Goal: Transaction & Acquisition: Book appointment/travel/reservation

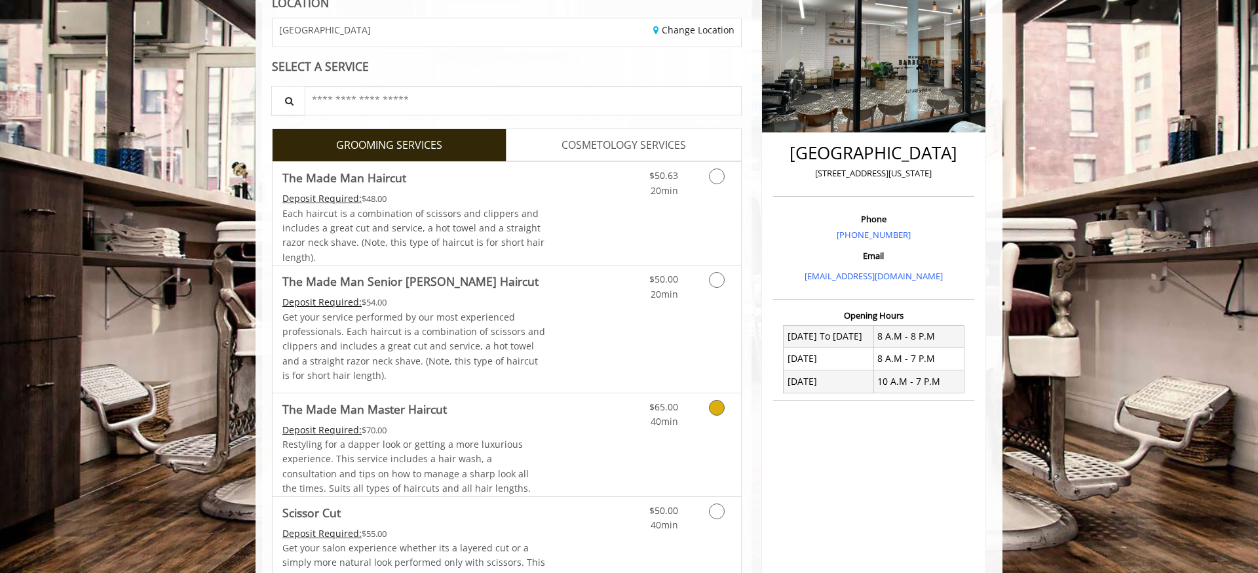
scroll to position [124, 0]
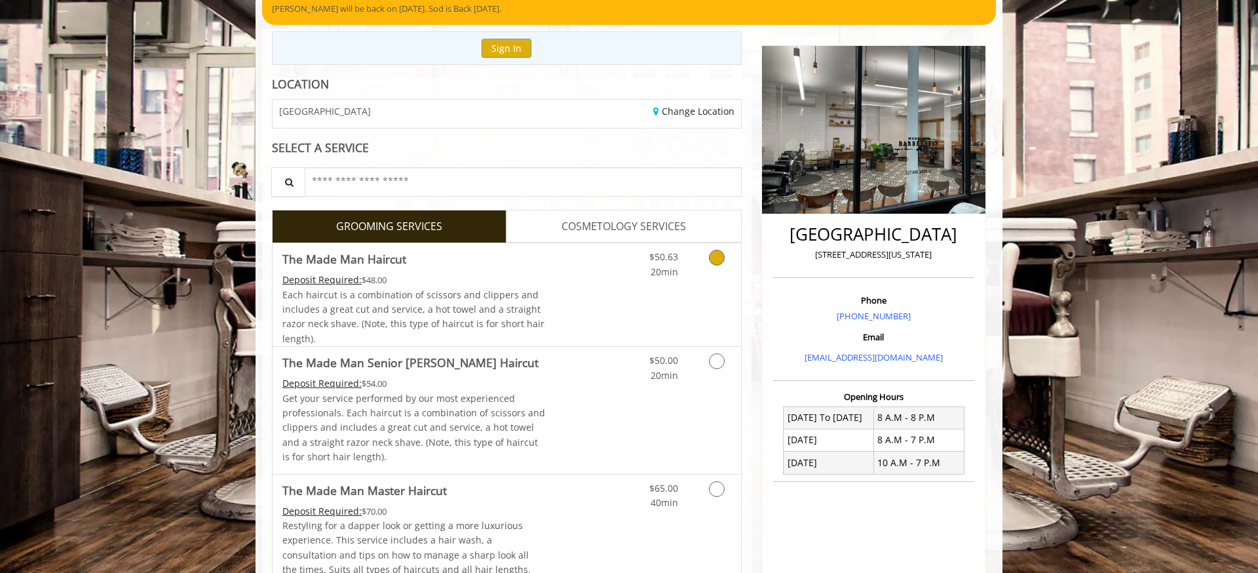
click at [716, 254] on icon "Grooming services" at bounding box center [717, 258] width 16 height 16
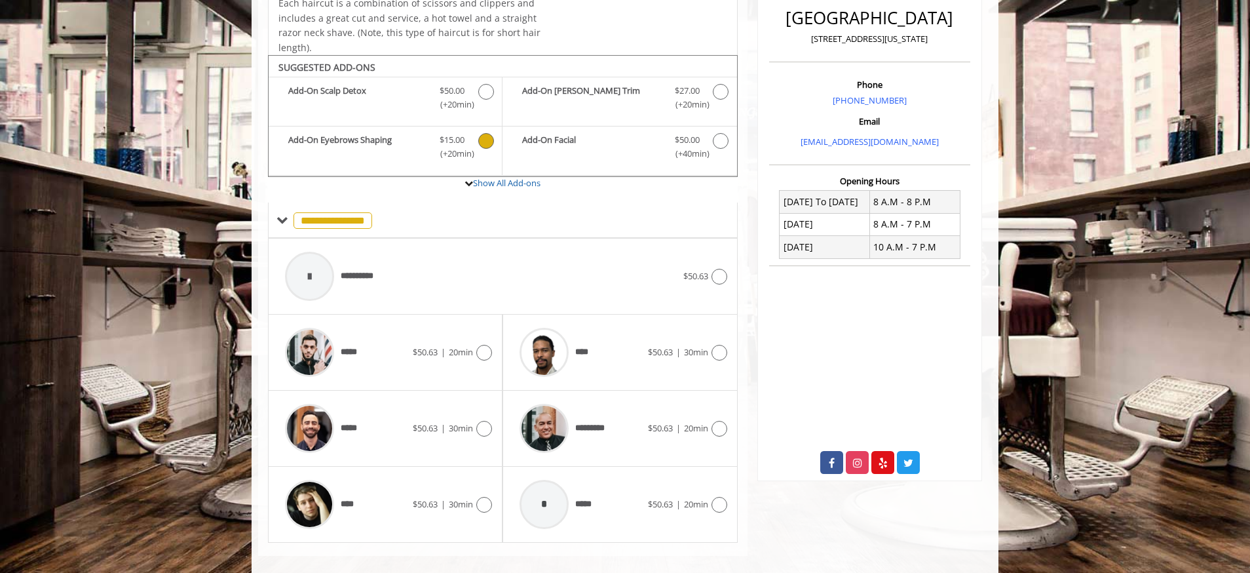
scroll to position [355, 0]
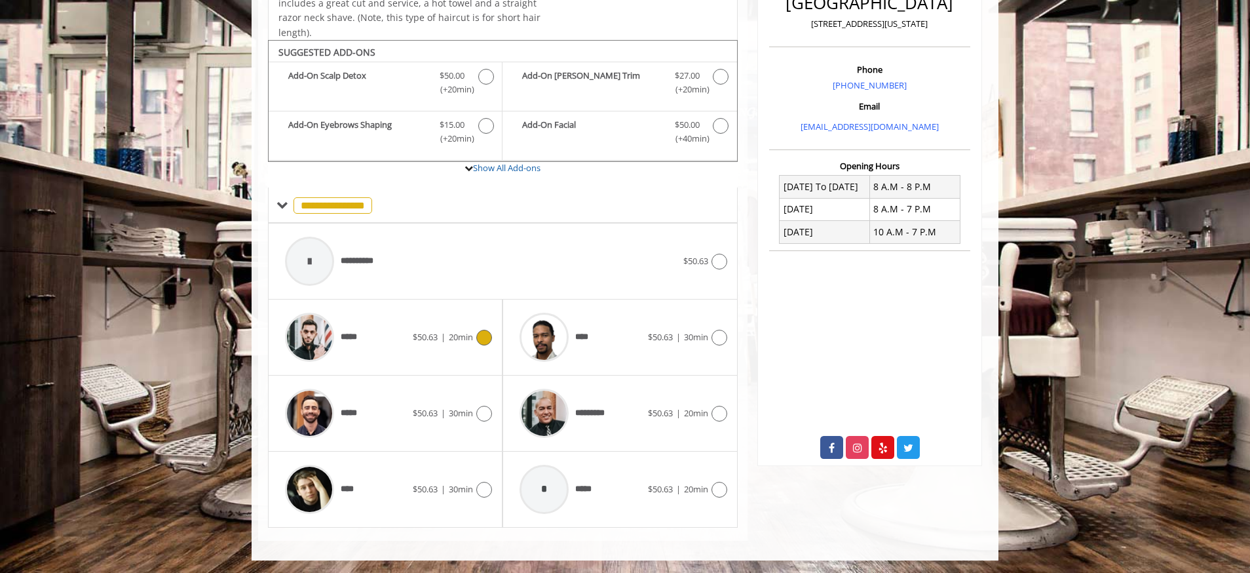
click at [485, 335] on icon at bounding box center [484, 337] width 16 height 16
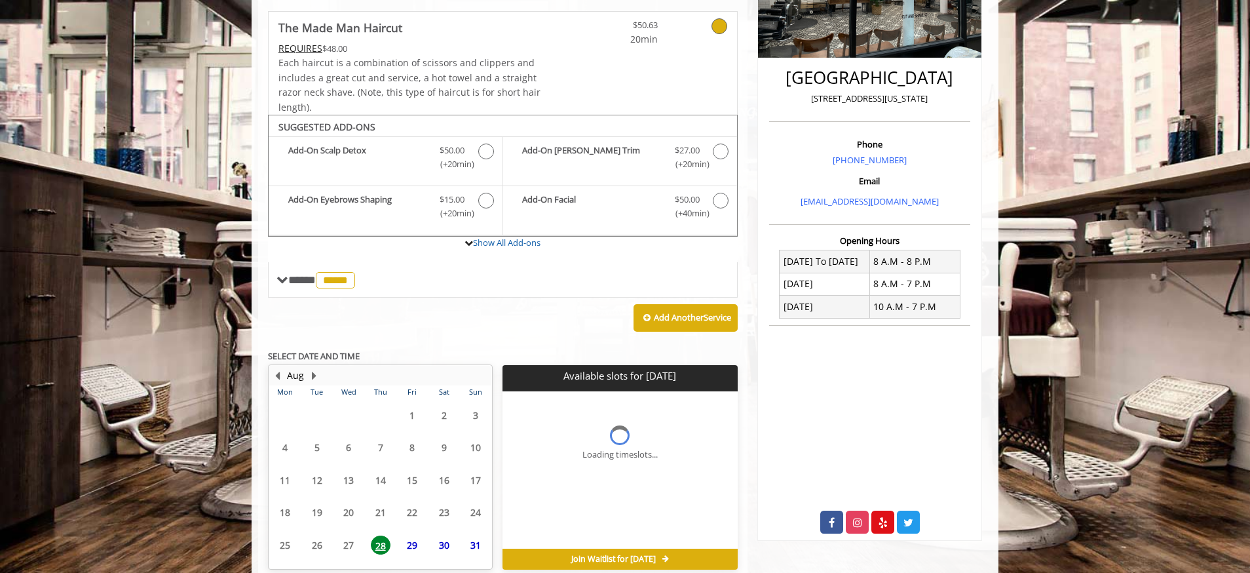
scroll to position [341, 0]
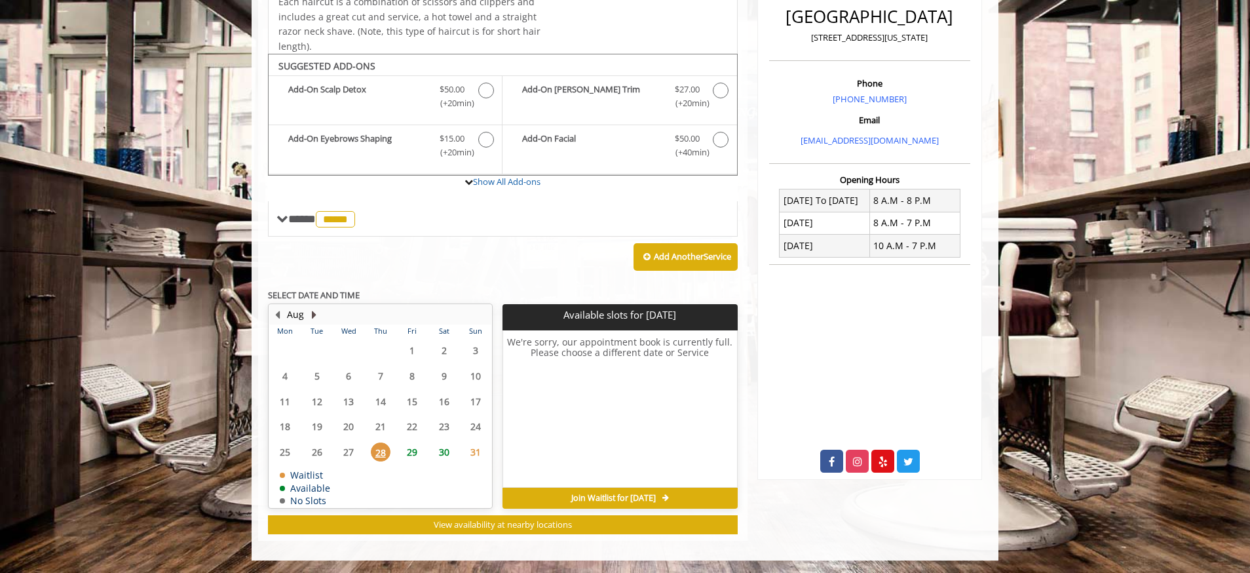
click at [313, 313] on button "Next Month" at bounding box center [314, 314] width 10 height 14
click at [381, 399] on span "18" at bounding box center [381, 401] width 20 height 19
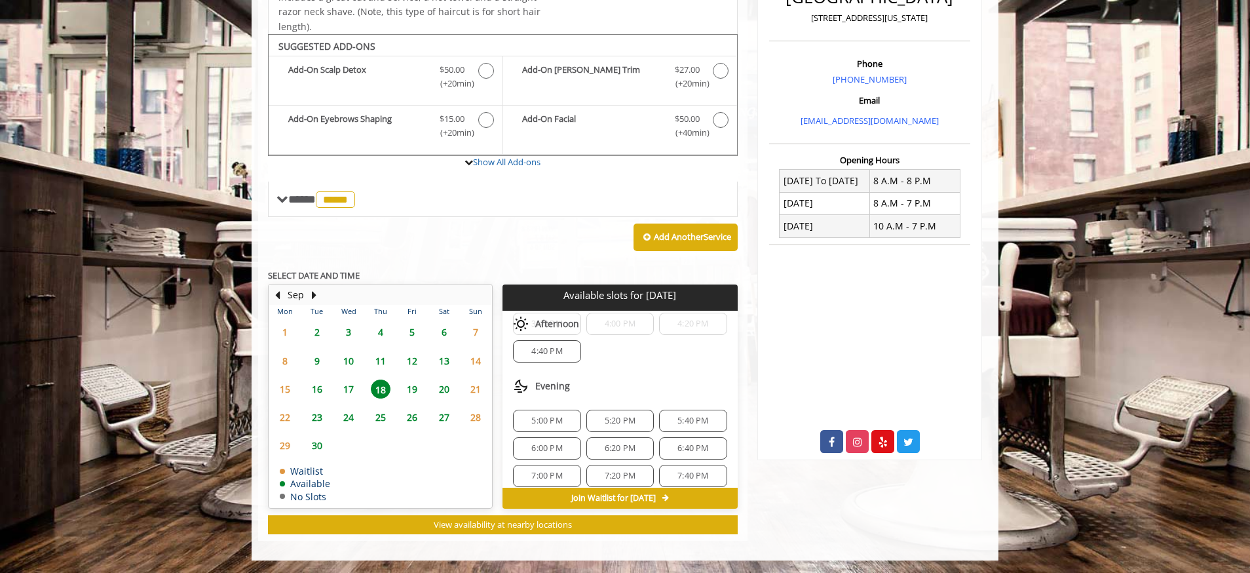
scroll to position [279, 0]
click at [552, 433] on span "6:00 PM" at bounding box center [546, 438] width 31 height 10
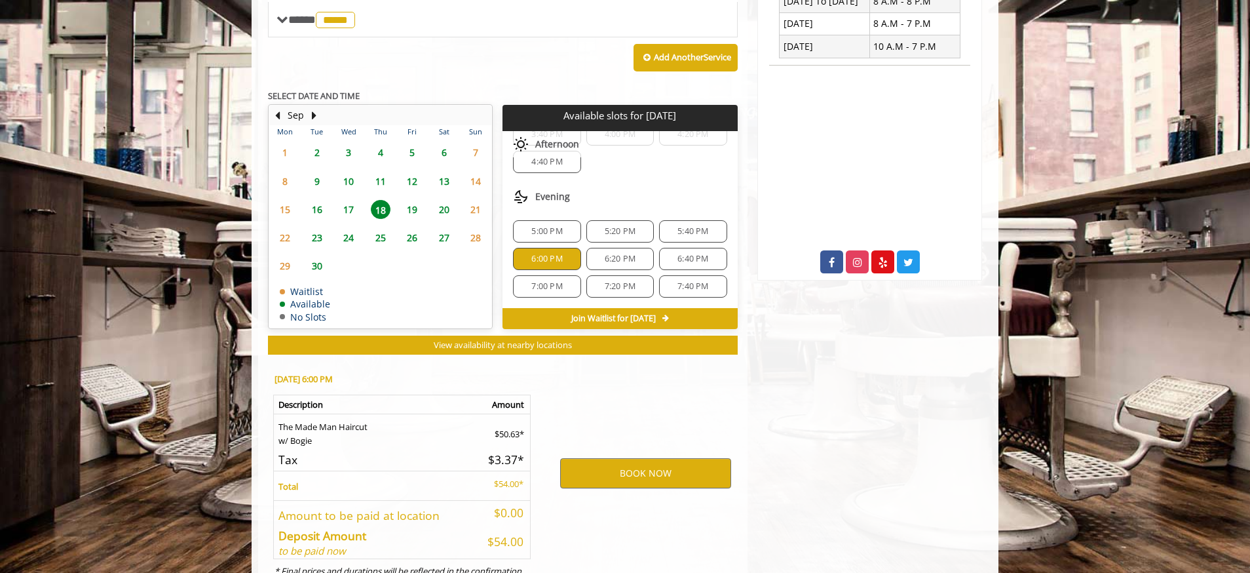
scroll to position [597, 0]
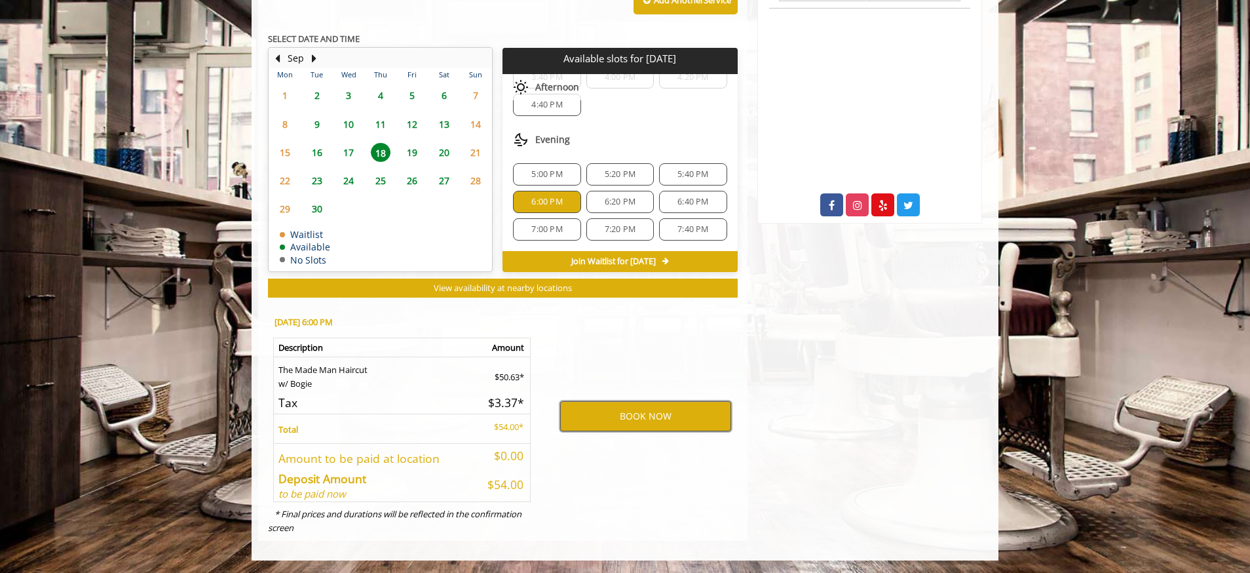
click at [658, 409] on button "BOOK NOW" at bounding box center [645, 416] width 171 height 30
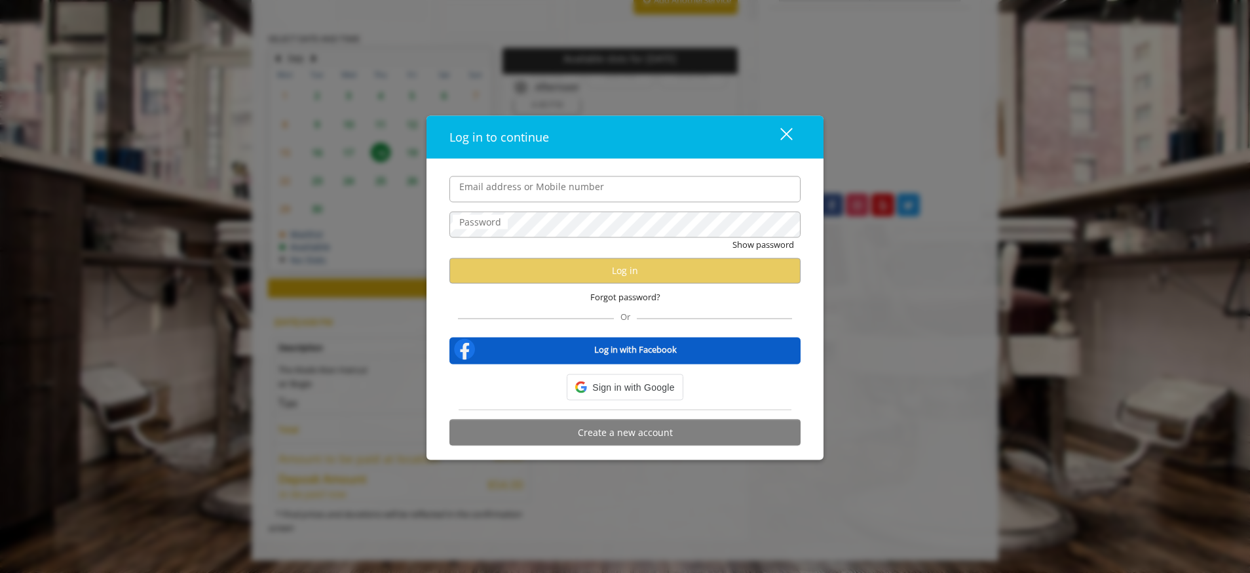
type input "**********"
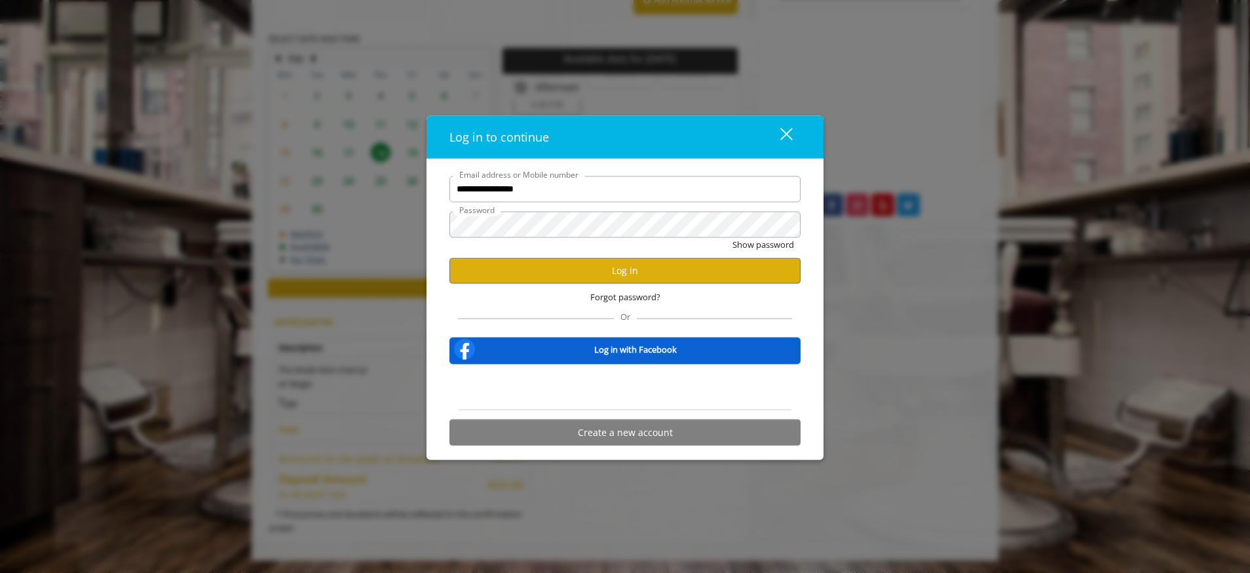
scroll to position [0, 0]
click at [597, 266] on button "Log in" at bounding box center [624, 270] width 351 height 26
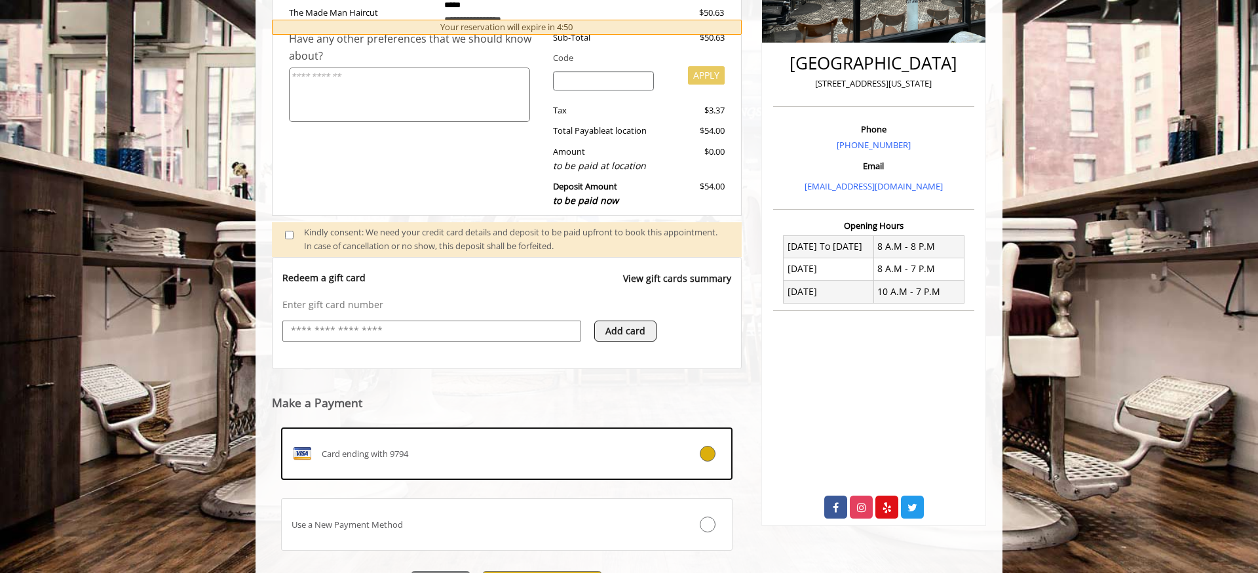
scroll to position [369, 0]
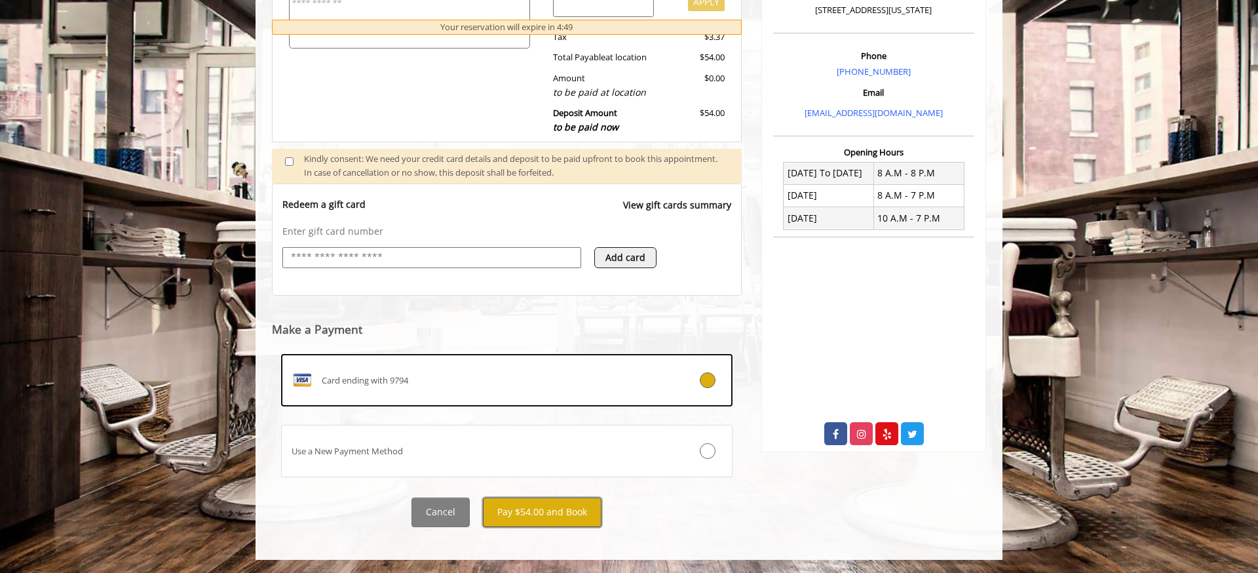
click at [551, 513] on button "Pay $54.00 and Book" at bounding box center [542, 511] width 119 height 29
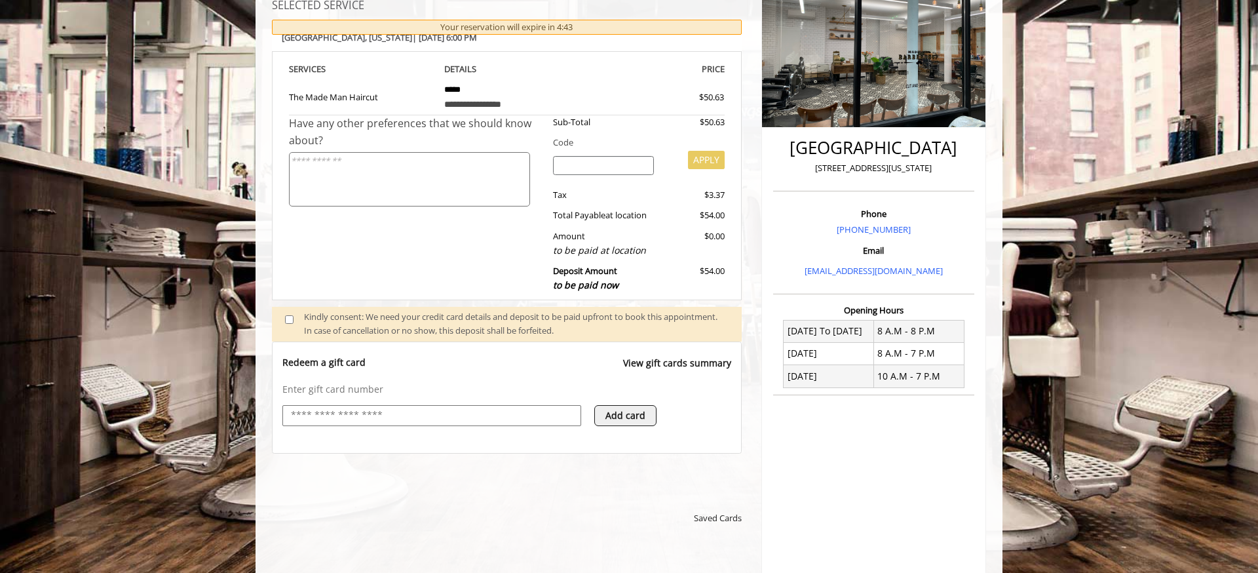
scroll to position [0, 0]
